Goal: Task Accomplishment & Management: Use online tool/utility

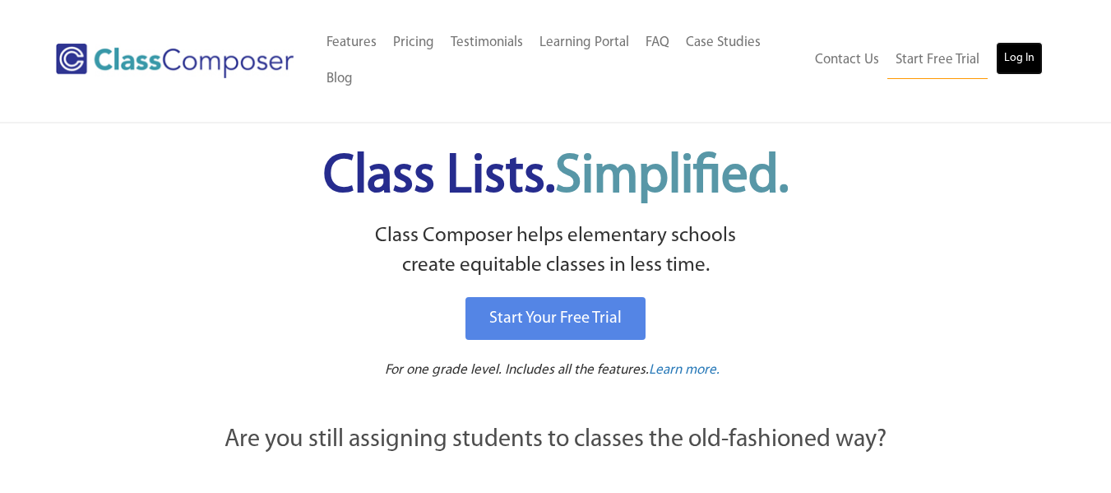
click at [1025, 66] on link "Log In" at bounding box center [1019, 58] width 47 height 33
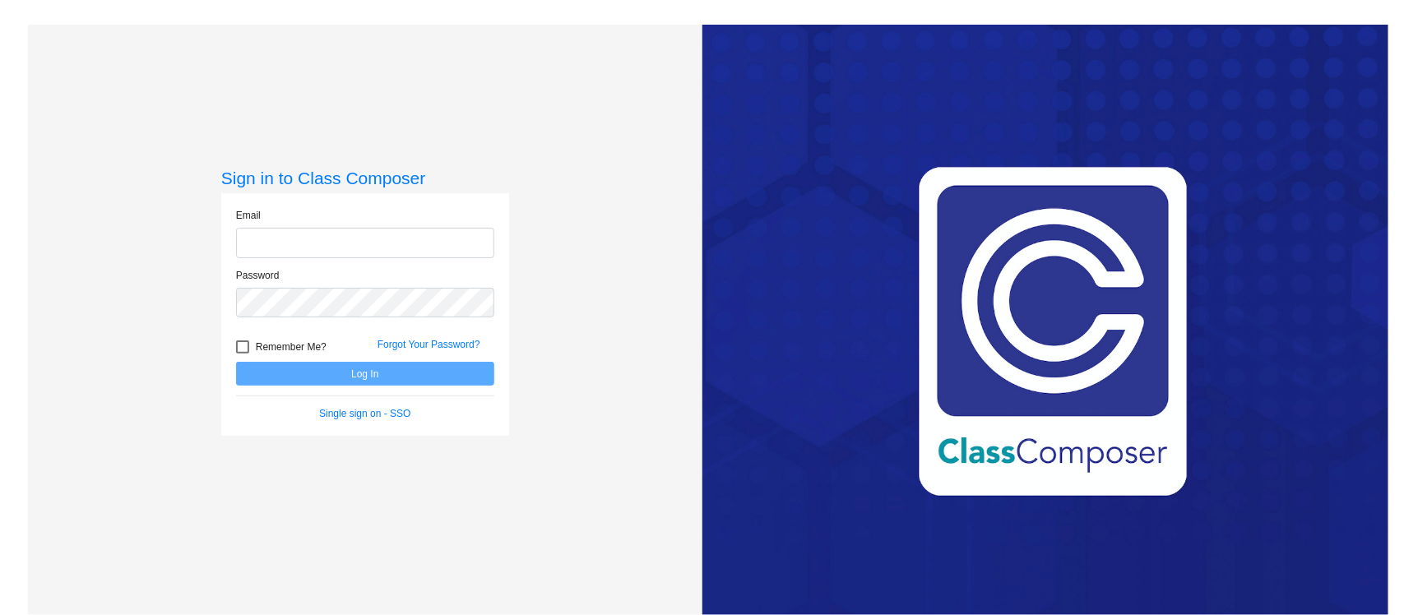
type input "[PERSON_NAME][EMAIL_ADDRESS][PERSON_NAME][DOMAIN_NAME]"
click at [433, 373] on button "Log In" at bounding box center [365, 374] width 258 height 24
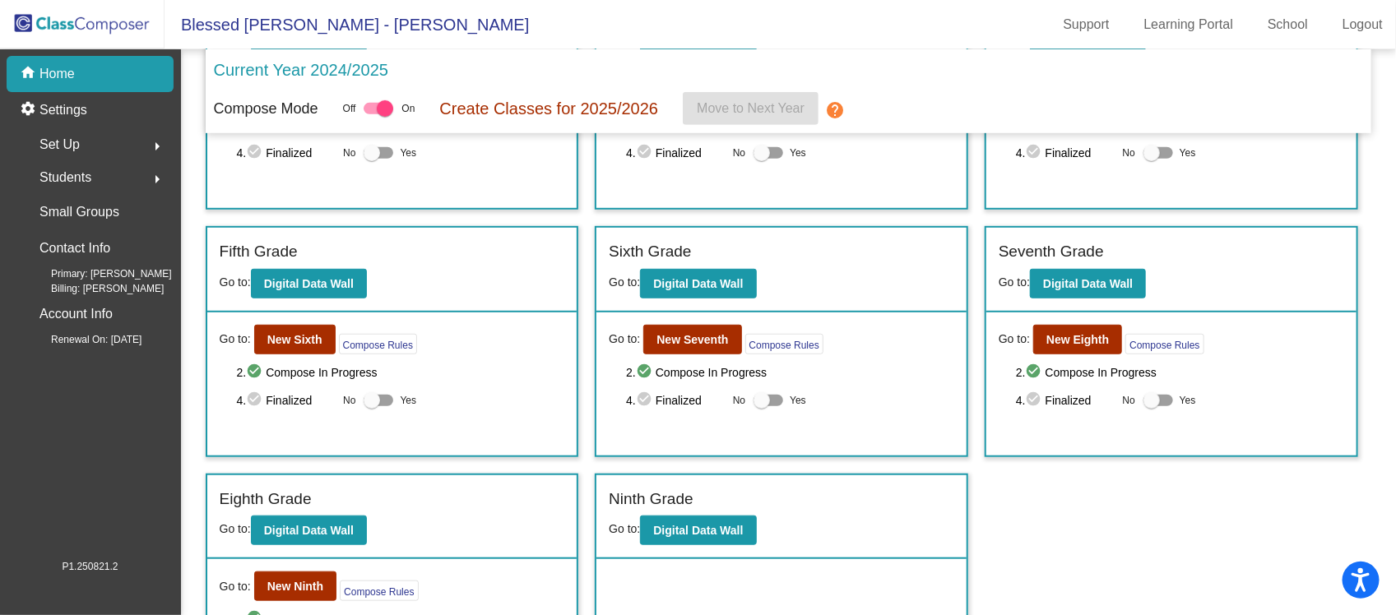
scroll to position [495, 0]
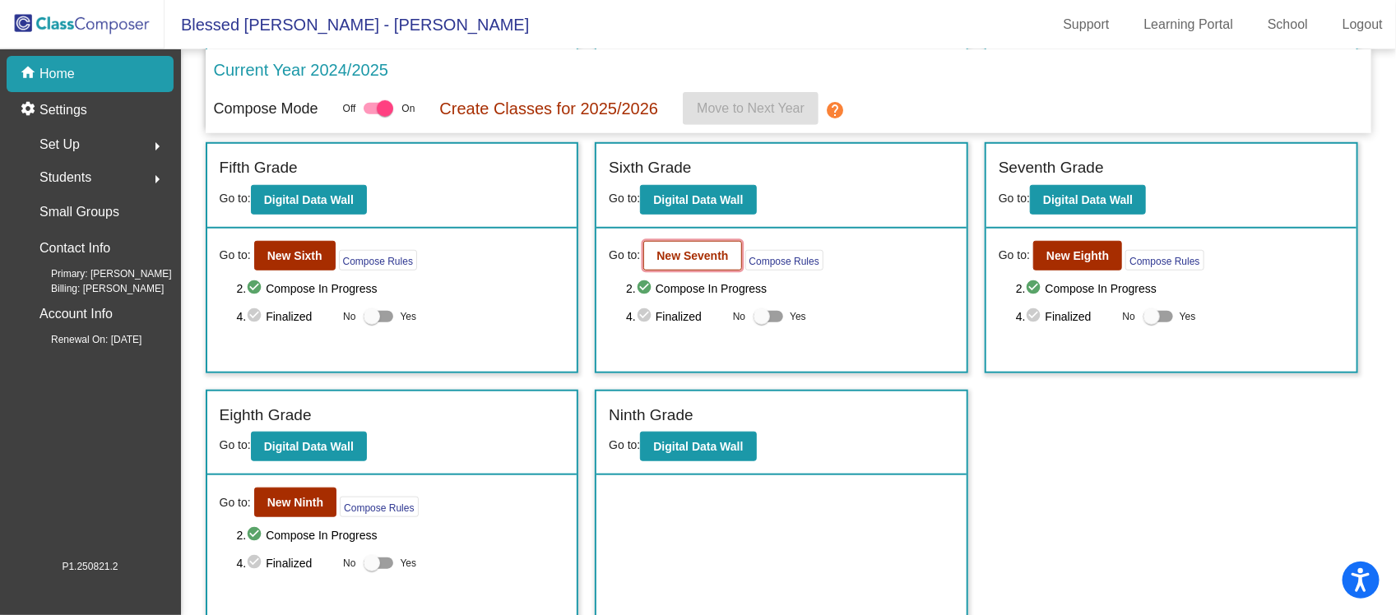
click at [716, 249] on b "New Seventh" at bounding box center [692, 255] width 72 height 13
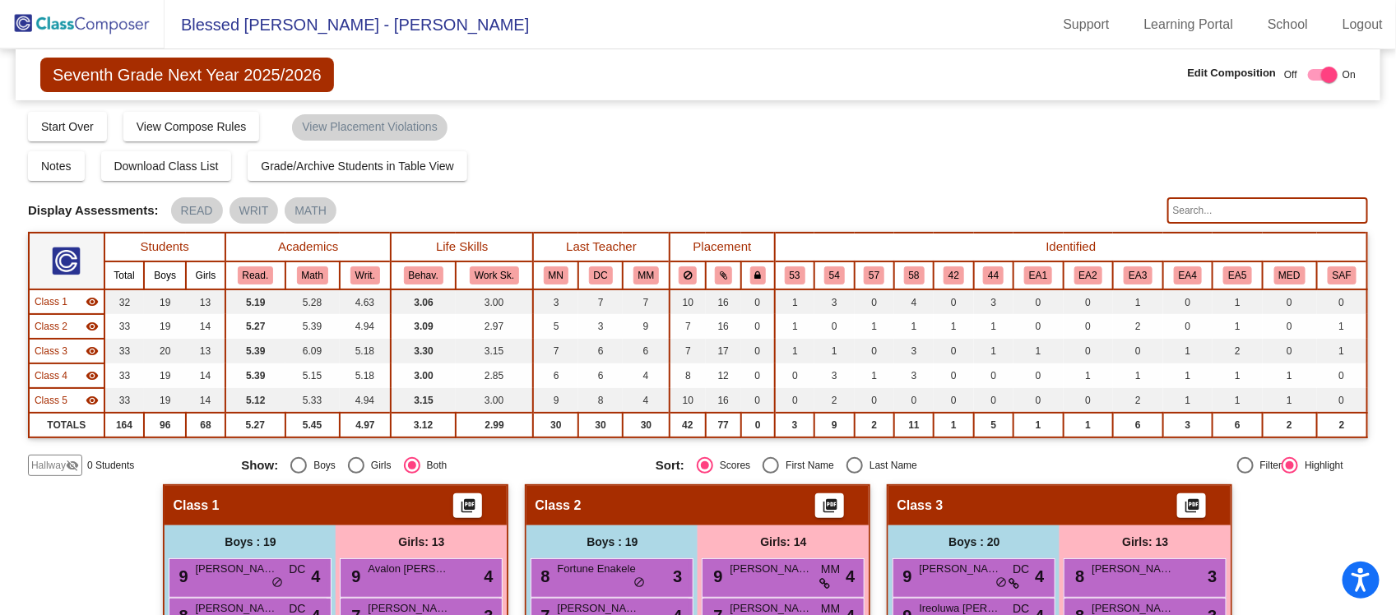
click at [1214, 212] on input "text" at bounding box center [1267, 210] width 201 height 26
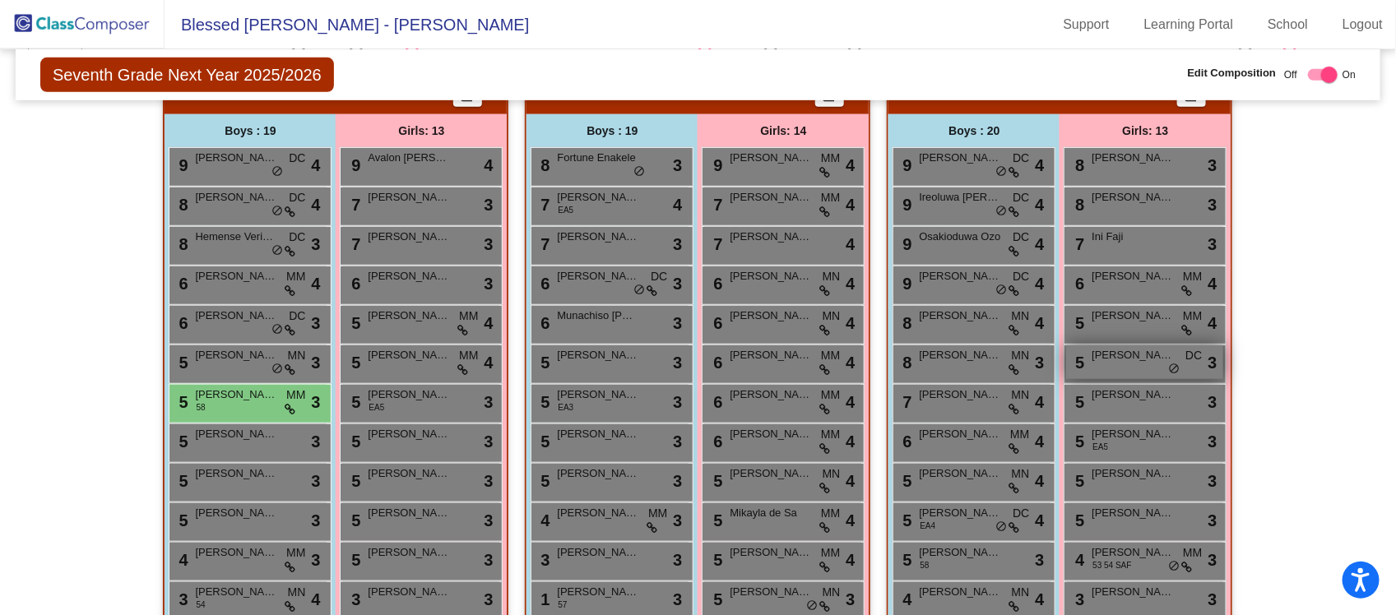
scroll to position [514, 0]
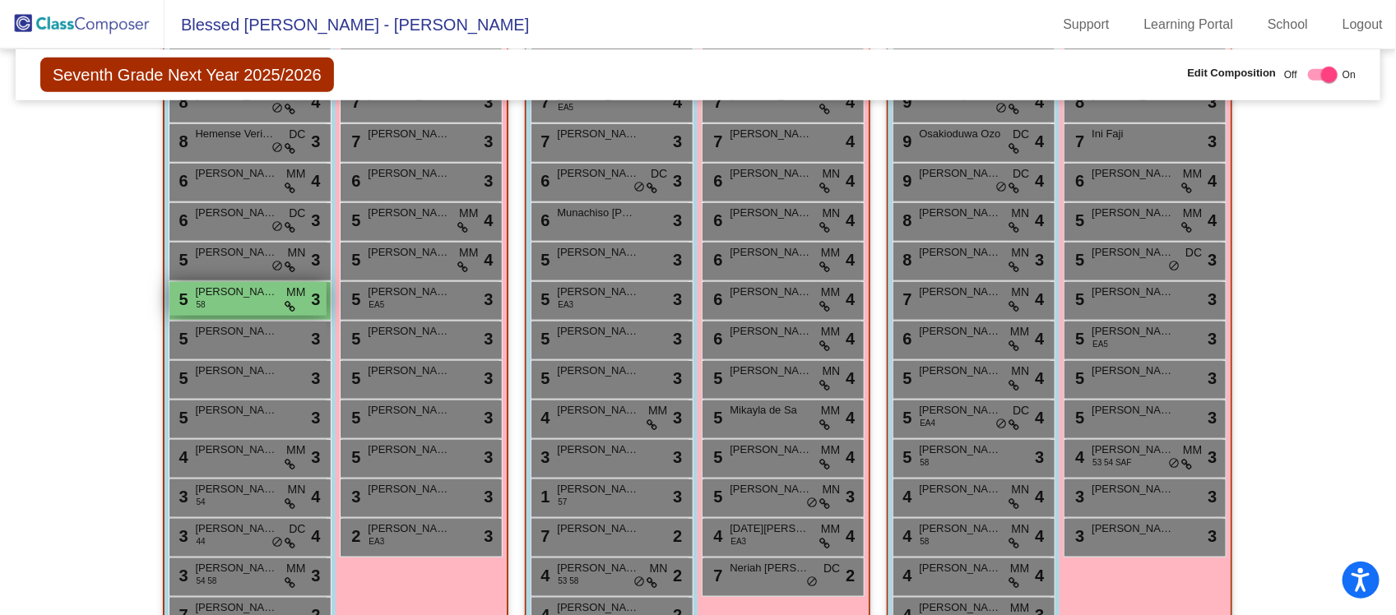
type input "[PERSON_NAME]"
click at [229, 300] on div "5 [PERSON_NAME] 58 MM lock do_not_disturb_alt 3" at bounding box center [247, 299] width 157 height 34
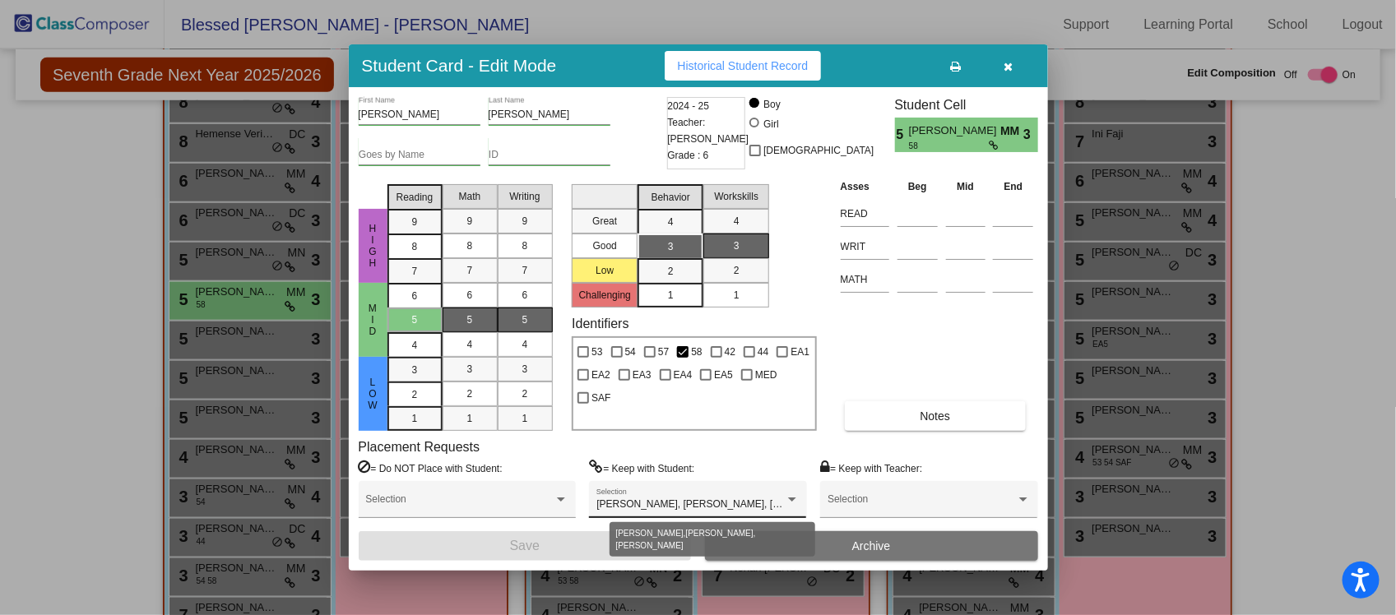
click at [788, 498] on div at bounding box center [792, 500] width 8 height 4
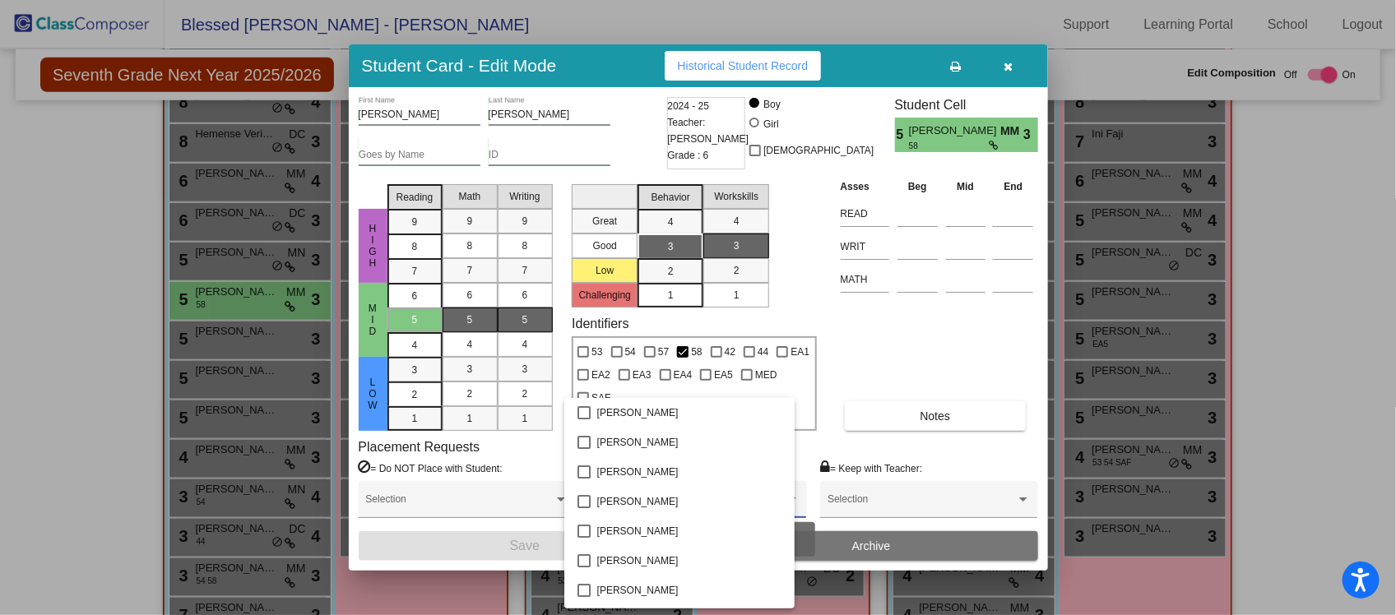
scroll to position [3845, 0]
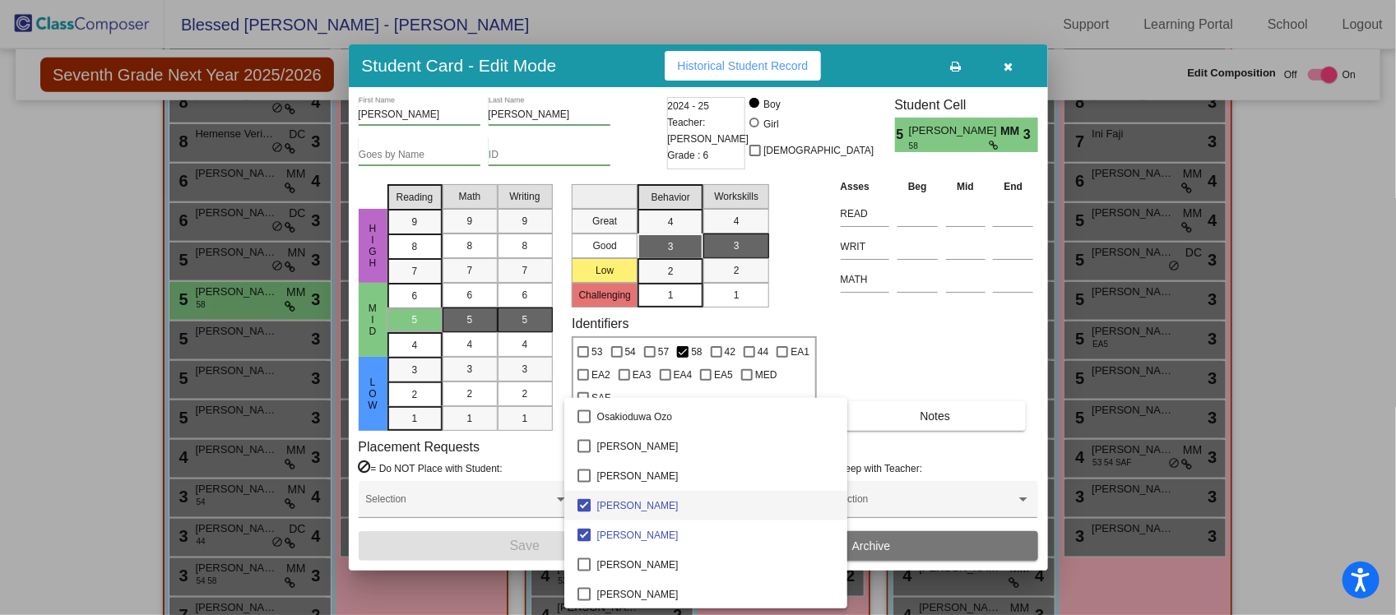
click at [1305, 395] on div at bounding box center [698, 307] width 1396 height 615
